Goal: Information Seeking & Learning: Learn about a topic

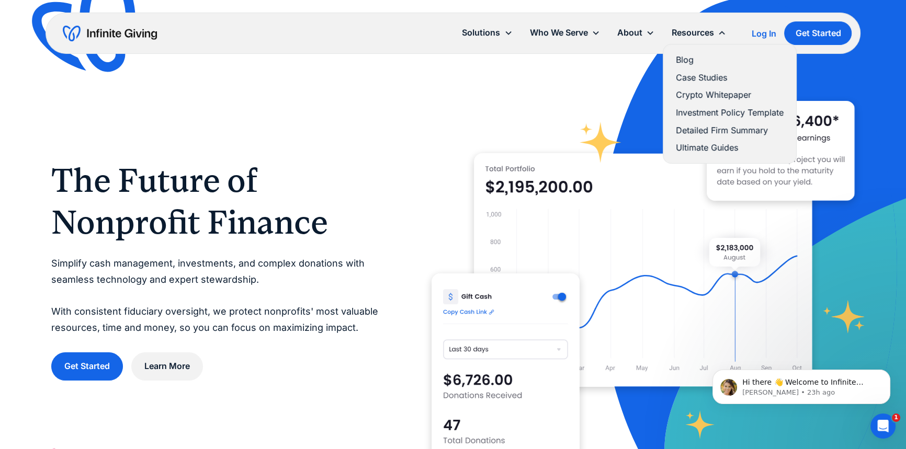
click at [728, 146] on link "Ultimate Guides" at bounding box center [730, 148] width 108 height 14
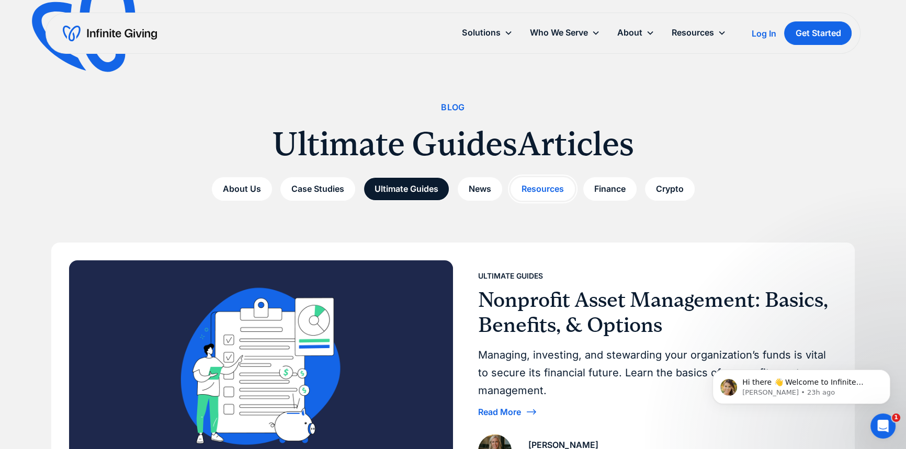
click at [543, 194] on link "Resources" at bounding box center [542, 189] width 64 height 24
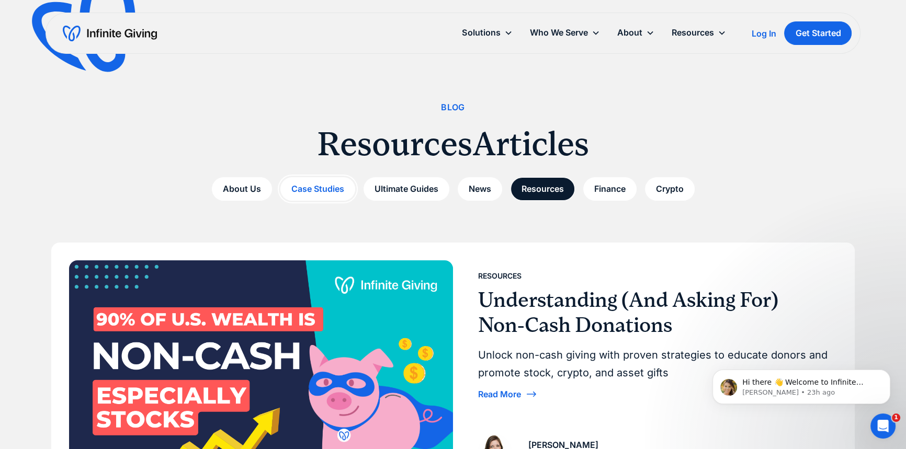
click at [321, 190] on link "Case Studies" at bounding box center [317, 189] width 75 height 24
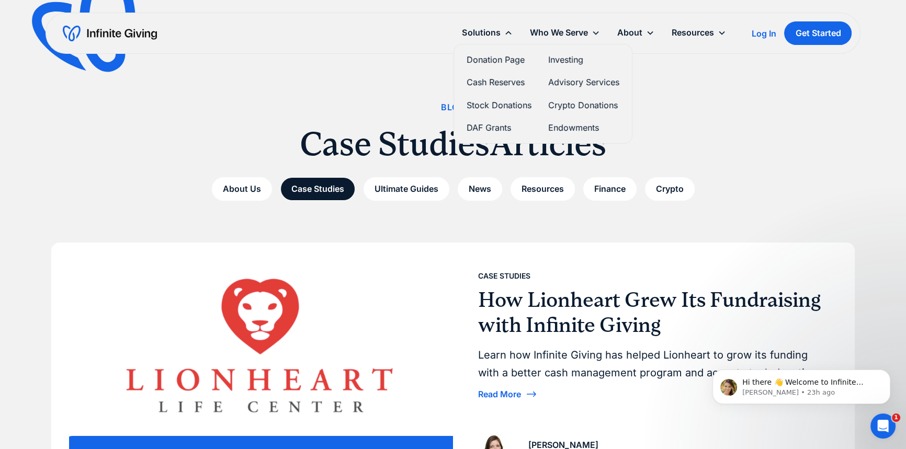
click at [486, 107] on link "Stock Donations" at bounding box center [498, 105] width 65 height 14
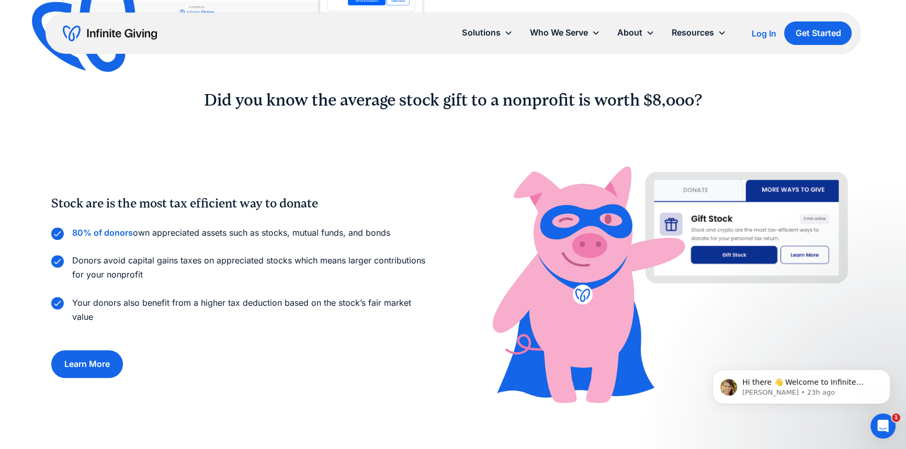
scroll to position [713, 0]
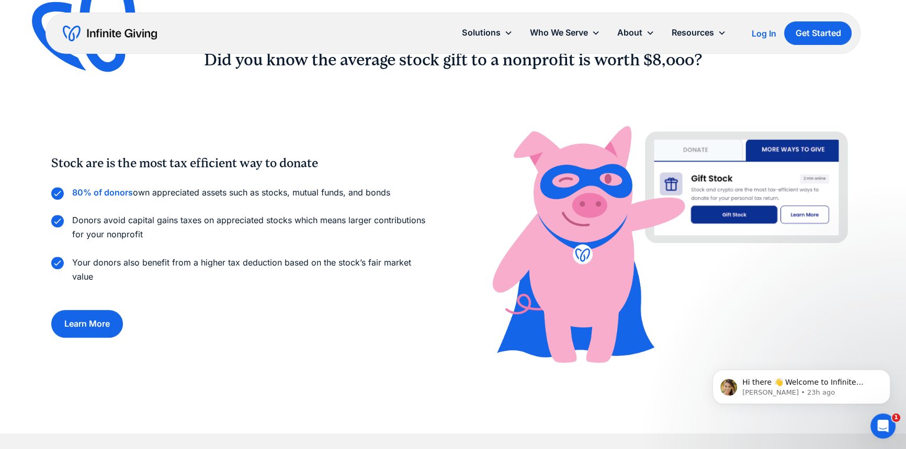
click at [75, 343] on div "Stock are is the most tax efficient way to donate 80% of donors own appreciated…" at bounding box center [452, 243] width 803 height 263
click at [79, 332] on link "Learn More" at bounding box center [87, 324] width 72 height 28
